Goal: Information Seeking & Learning: Learn about a topic

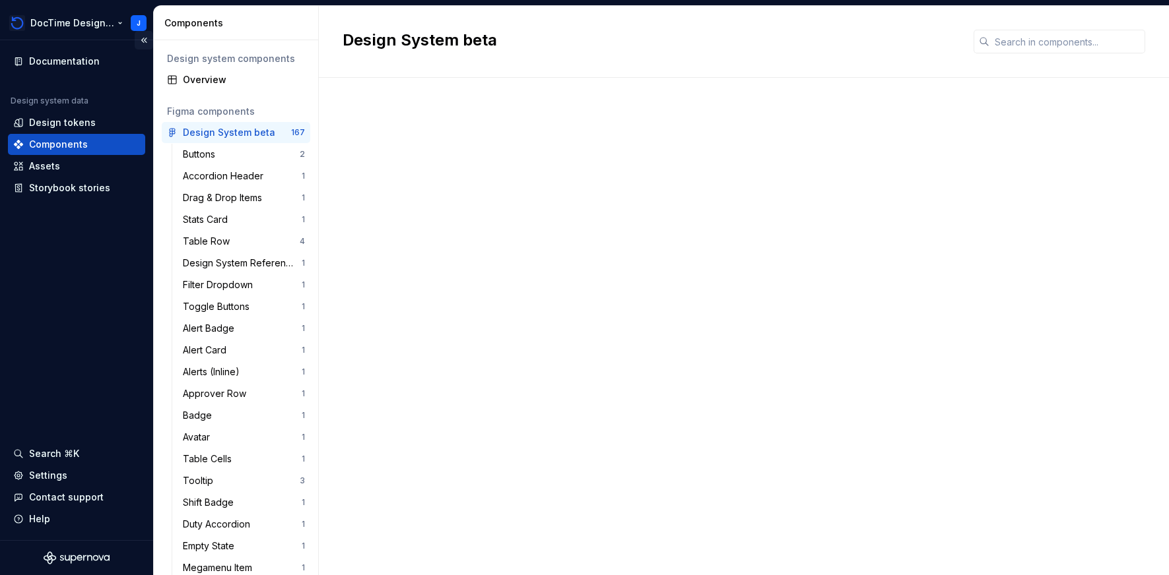
scroll to position [2708, 0]
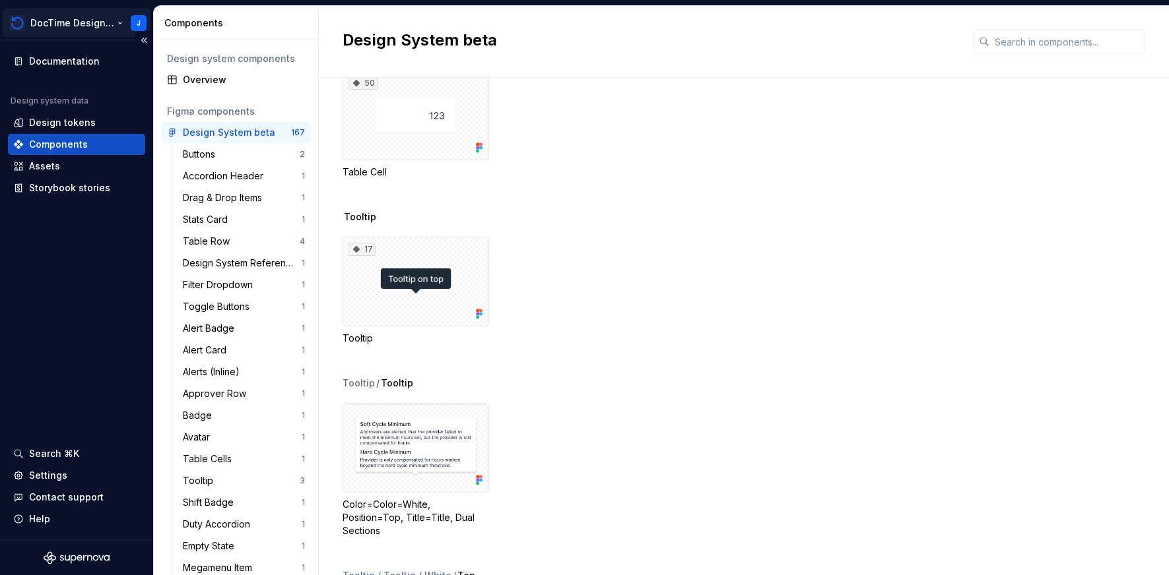
click at [142, 18] on html "DocTime Design System J Documentation Design system data Design tokens Componen…" at bounding box center [584, 287] width 1169 height 575
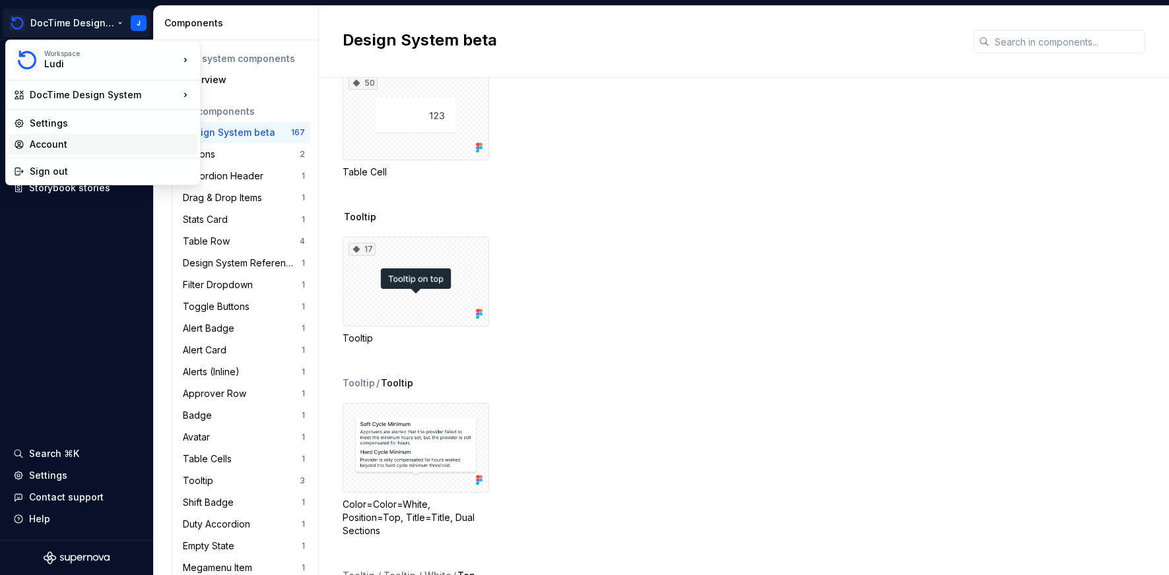
click at [62, 144] on div "Account" at bounding box center [111, 144] width 162 height 13
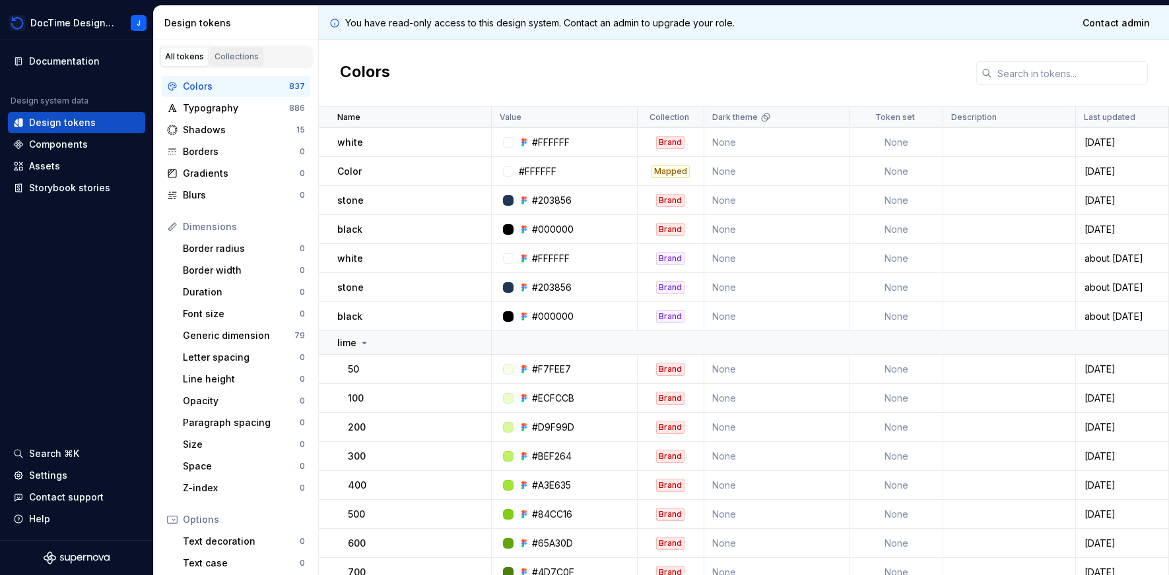
click at [238, 57] on div "Collections" at bounding box center [236, 56] width 44 height 11
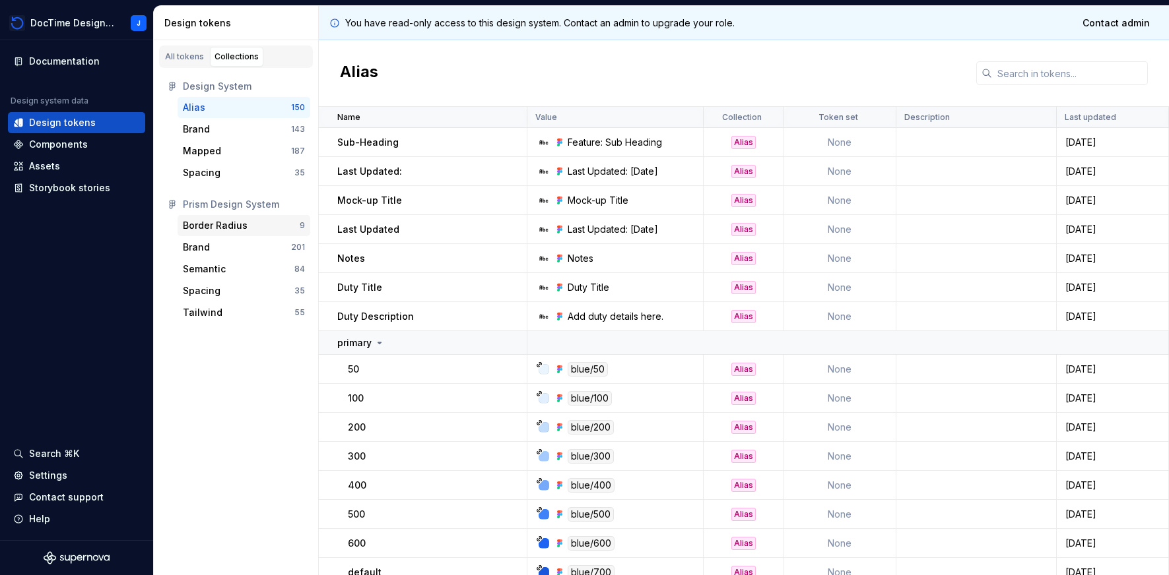
click at [216, 234] on div "Border Radius 9" at bounding box center [244, 225] width 133 height 21
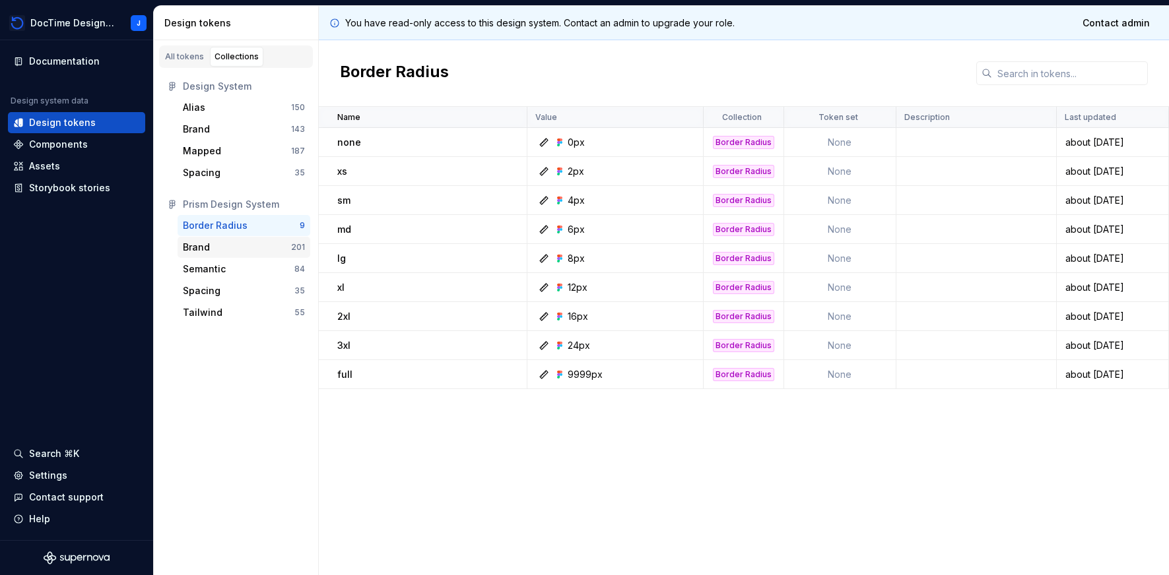
click at [213, 243] on div "Brand" at bounding box center [237, 247] width 108 height 13
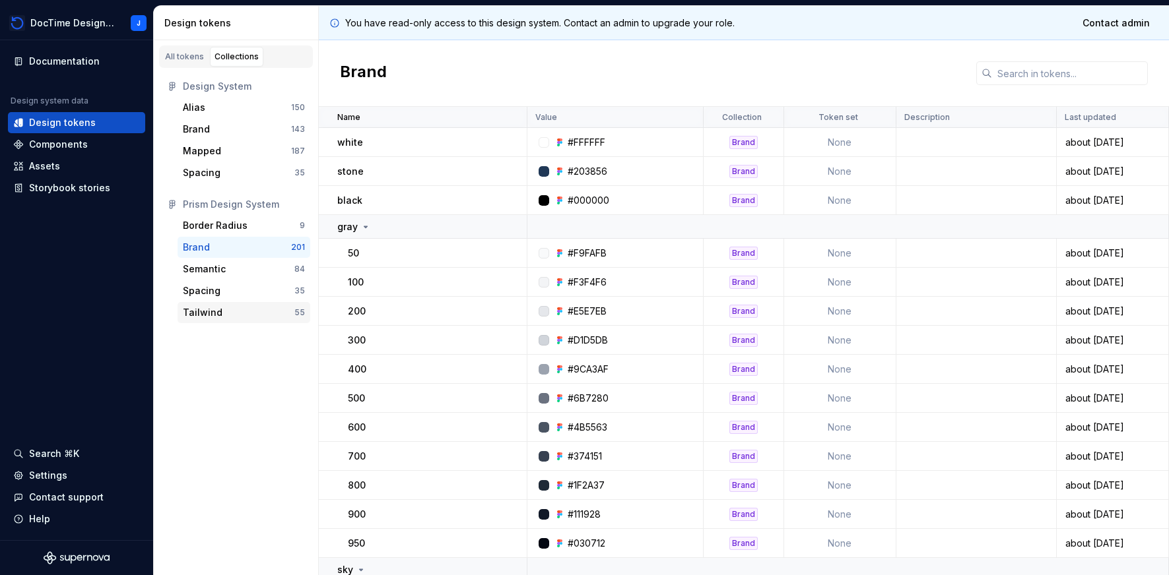
click at [239, 310] on div "Tailwind" at bounding box center [239, 312] width 112 height 13
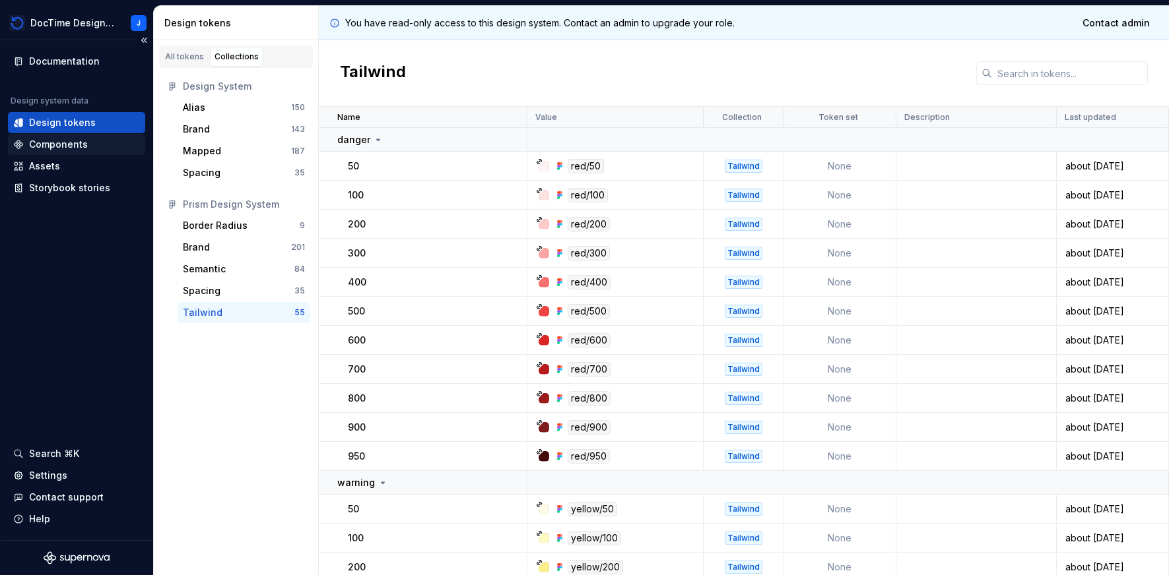
click at [68, 135] on div "Components" at bounding box center [76, 144] width 137 height 21
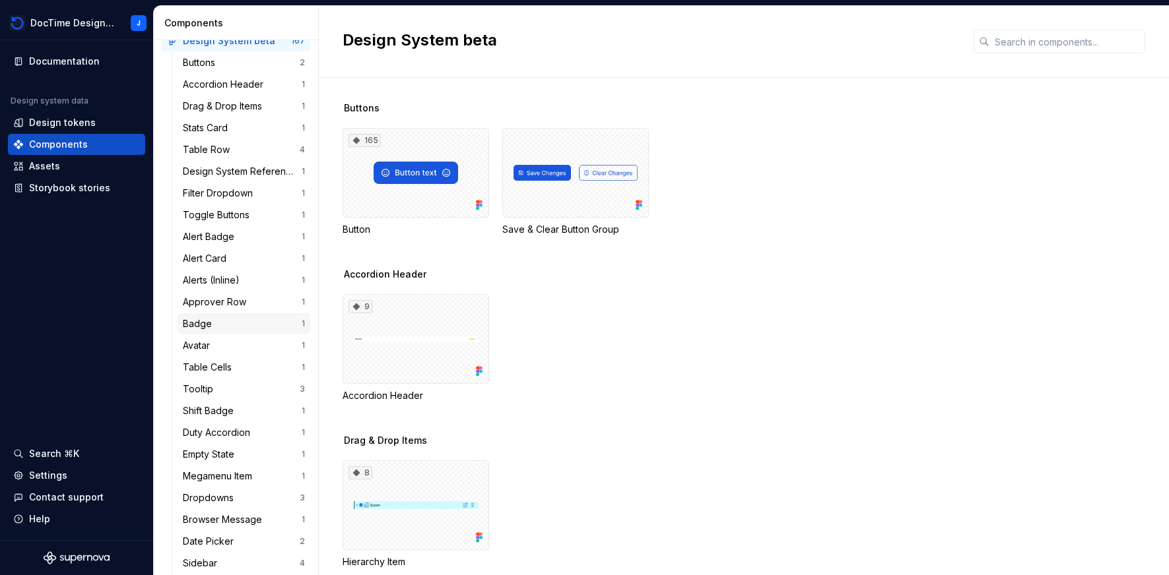
scroll to position [119, 0]
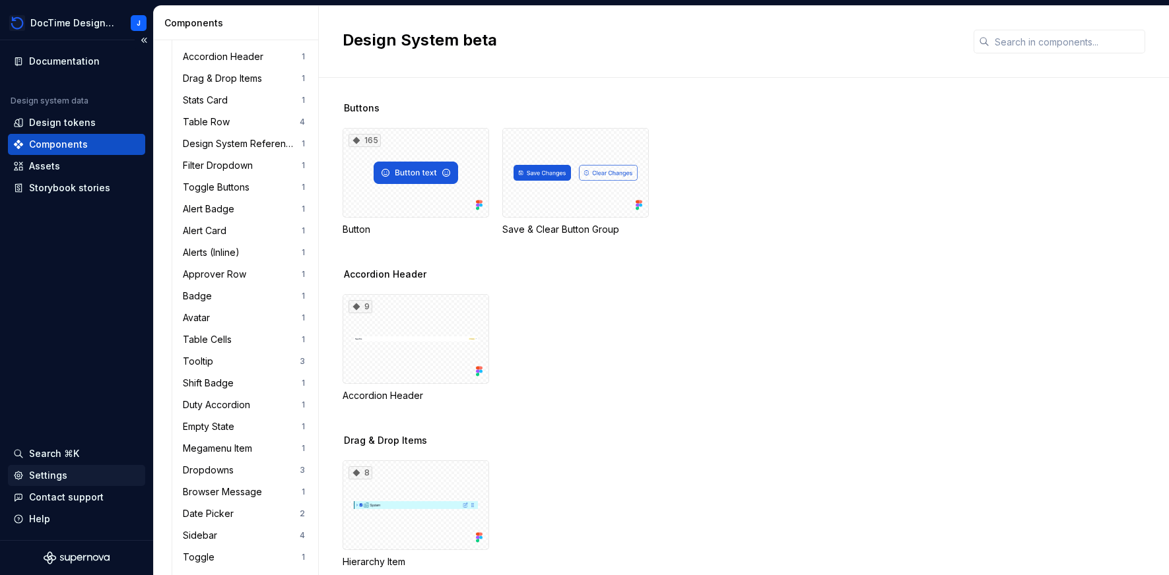
click at [46, 476] on div "Settings" at bounding box center [48, 475] width 38 height 13
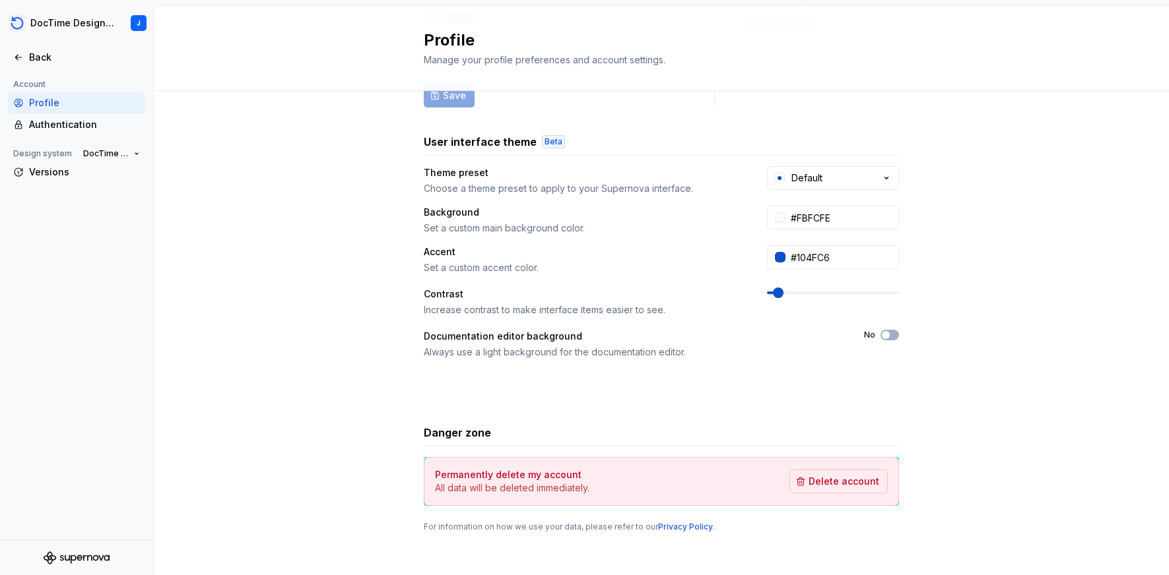
scroll to position [172, 0]
click at [43, 63] on div "Back" at bounding box center [84, 57] width 111 height 13
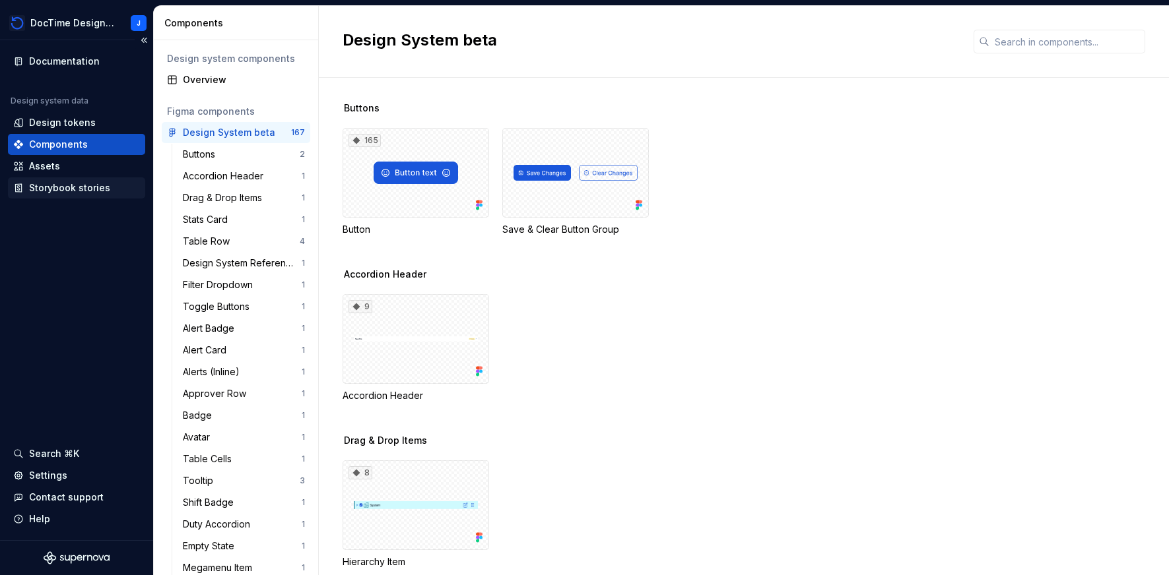
click at [49, 185] on div "Storybook stories" at bounding box center [69, 187] width 81 height 13
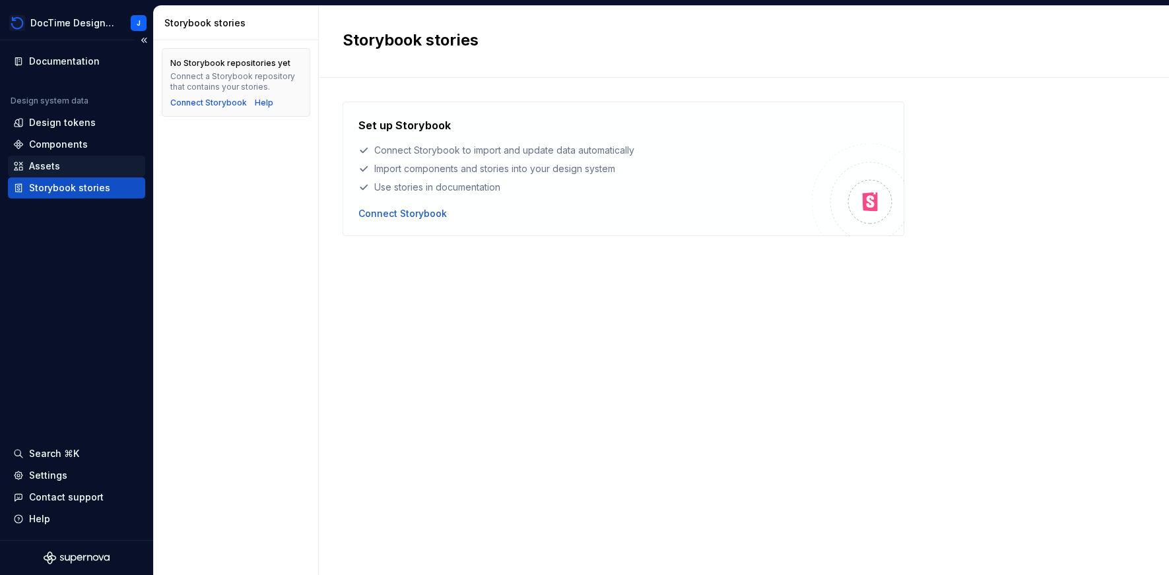
click at [46, 163] on div "Assets" at bounding box center [44, 166] width 31 height 13
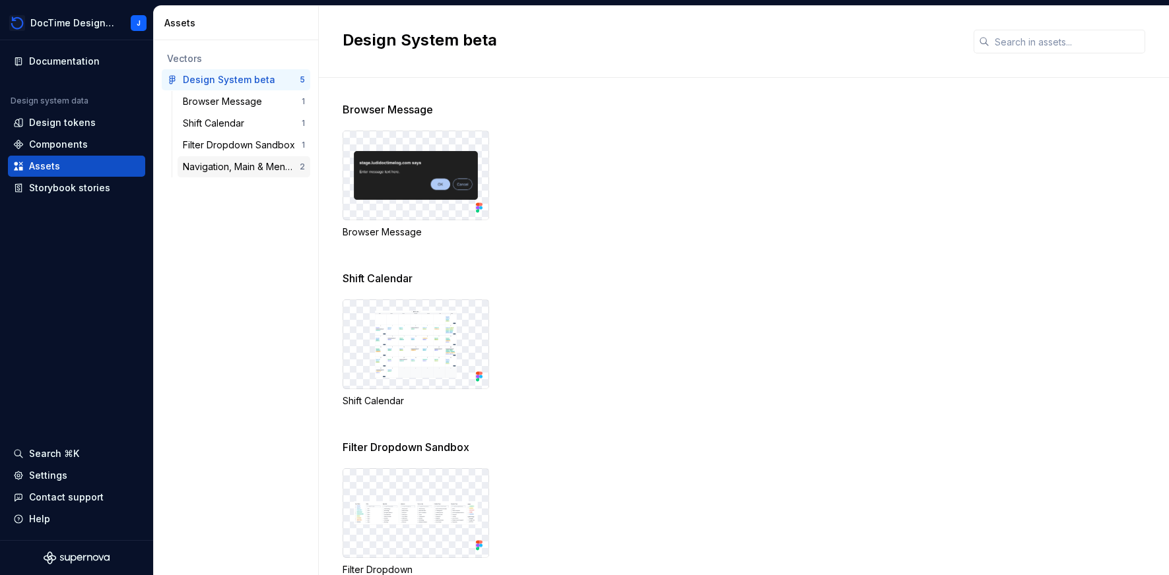
click at [202, 167] on div "Navigation, Main & Menu Dropdowns" at bounding box center [241, 166] width 117 height 13
